Goal: Transaction & Acquisition: Purchase product/service

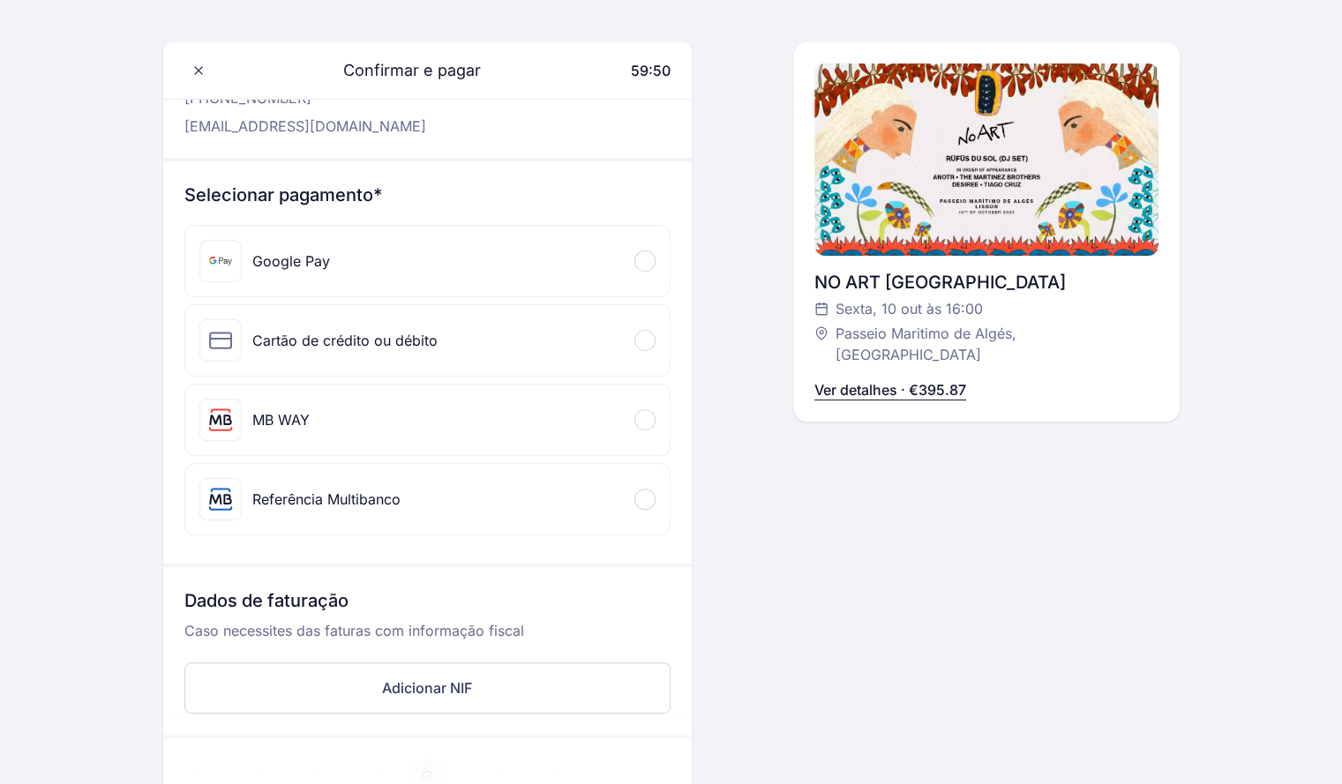
scroll to position [91, 0]
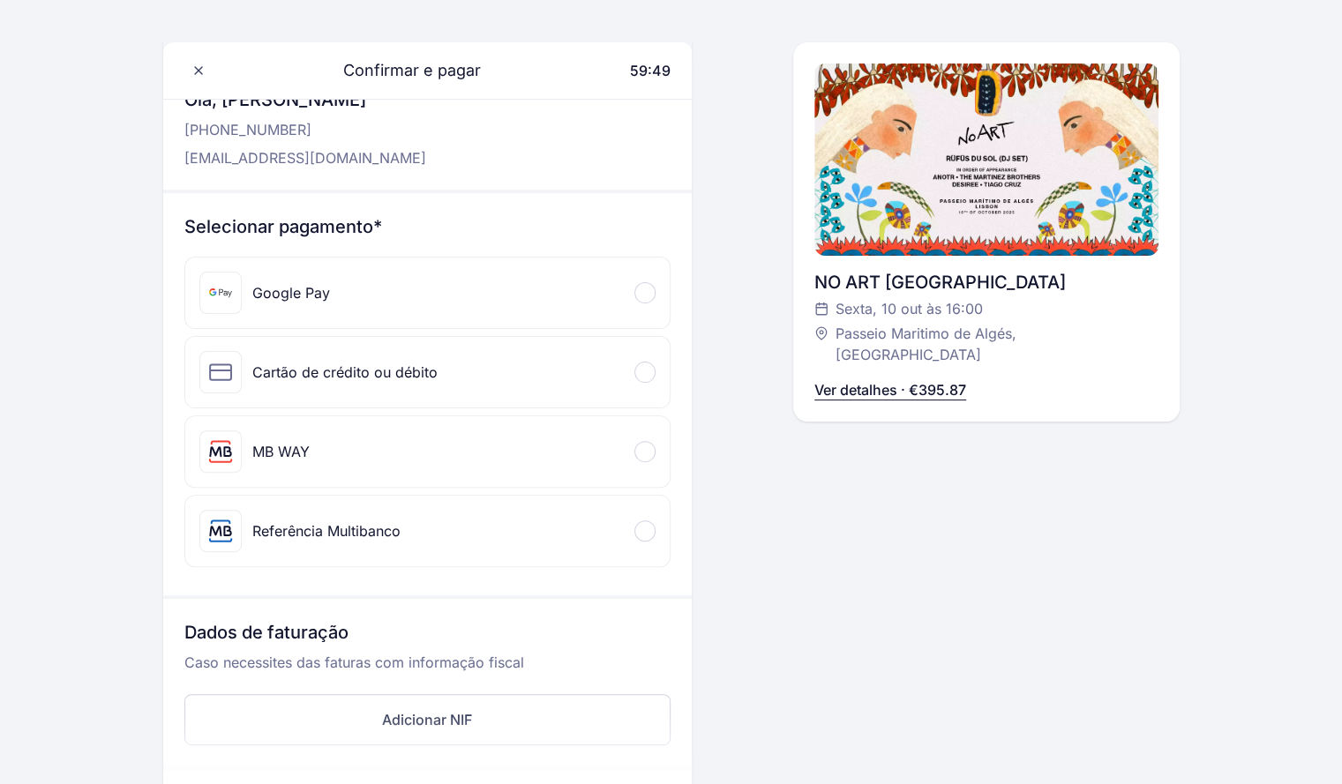
click at [491, 378] on div "Cartão de crédito ou débito" at bounding box center [427, 372] width 484 height 71
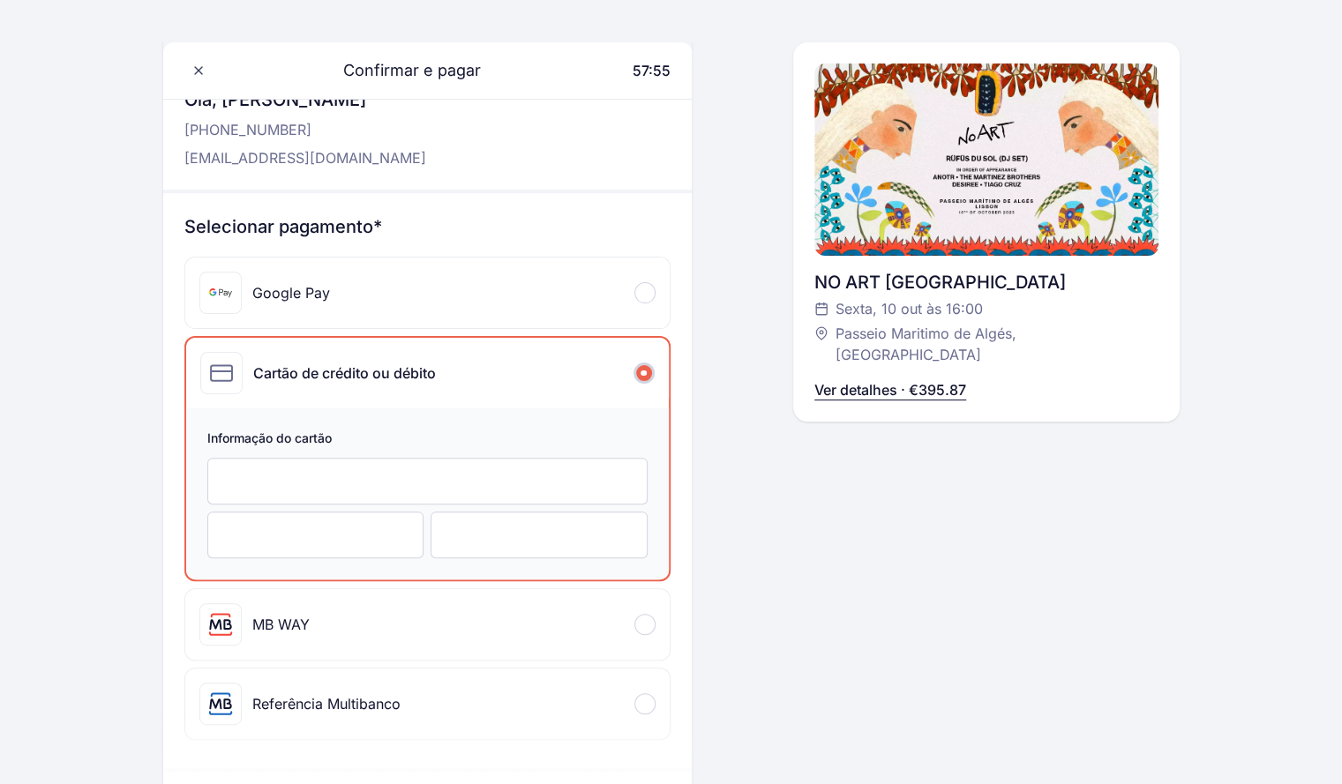
click at [482, 461] on div at bounding box center [427, 481] width 440 height 47
drag, startPoint x: 482, startPoint y: 461, endPoint x: 461, endPoint y: 471, distance: 23.7
click at [478, 463] on div at bounding box center [427, 481] width 440 height 47
click at [462, 473] on iframe at bounding box center [427, 481] width 403 height 17
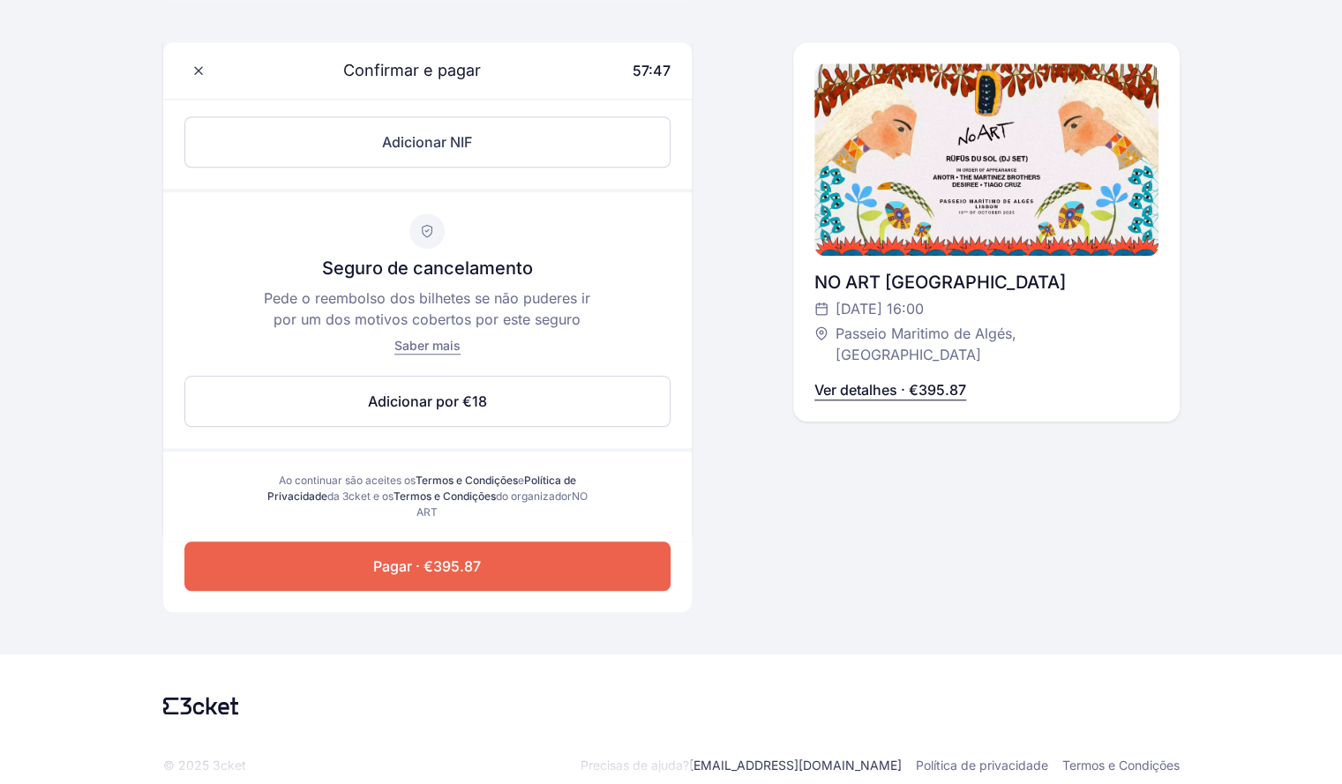
scroll to position [848, 0]
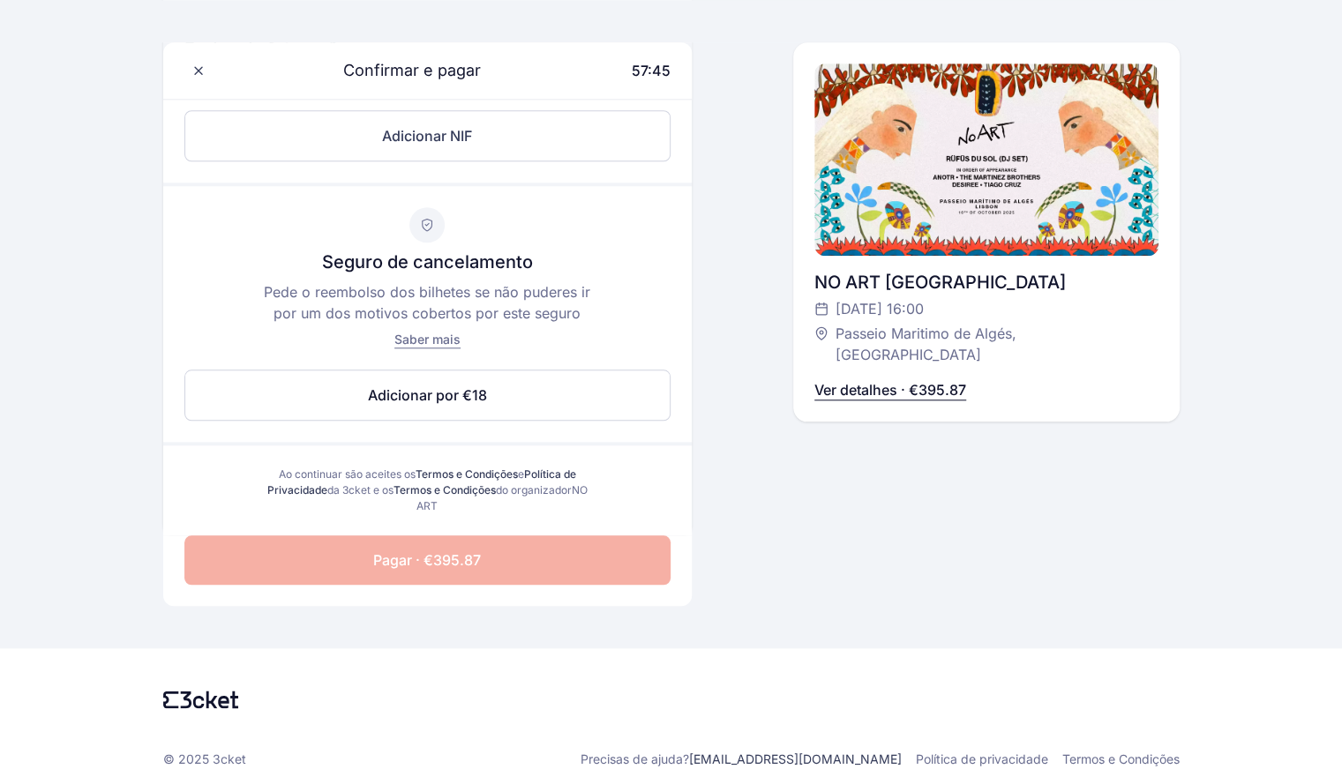
click at [432, 555] on span "Pagar · €395.87" at bounding box center [427, 560] width 108 height 21
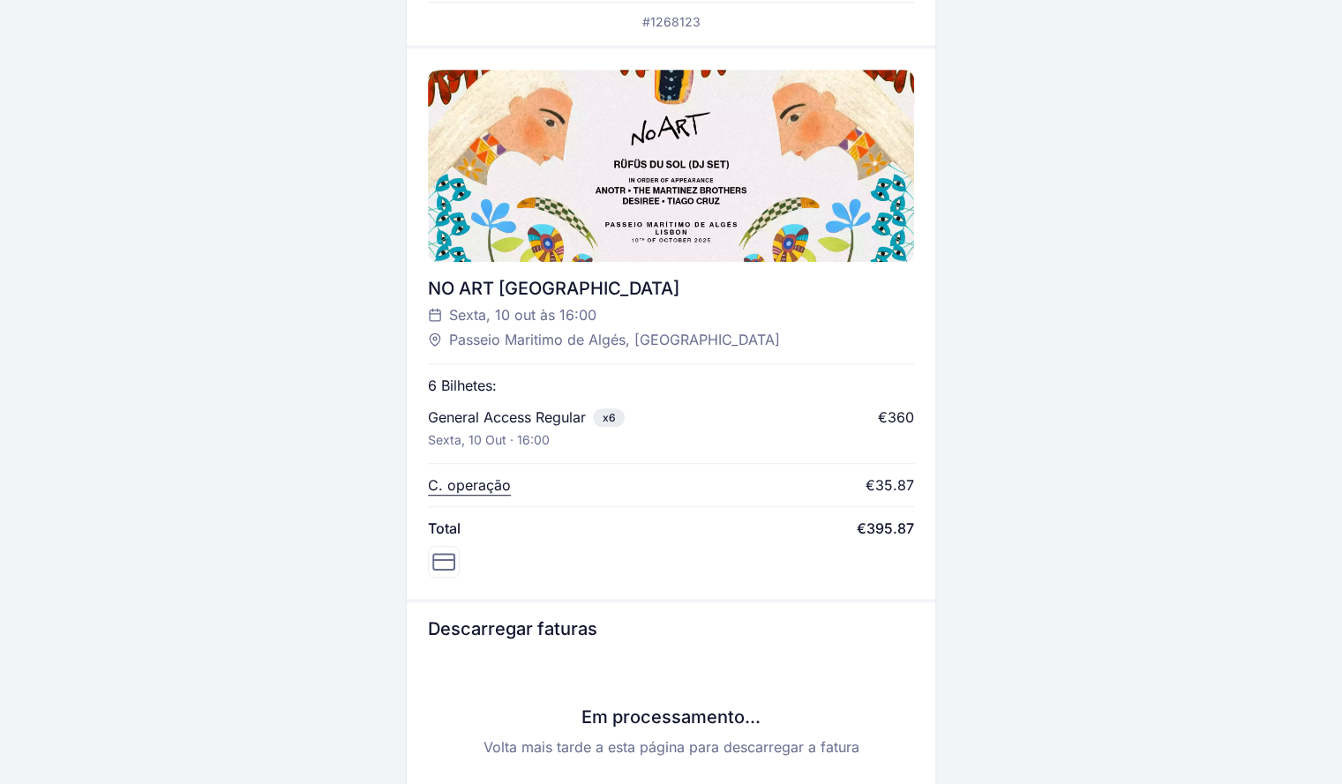
scroll to position [470, 0]
